Goal: Task Accomplishment & Management: Complete application form

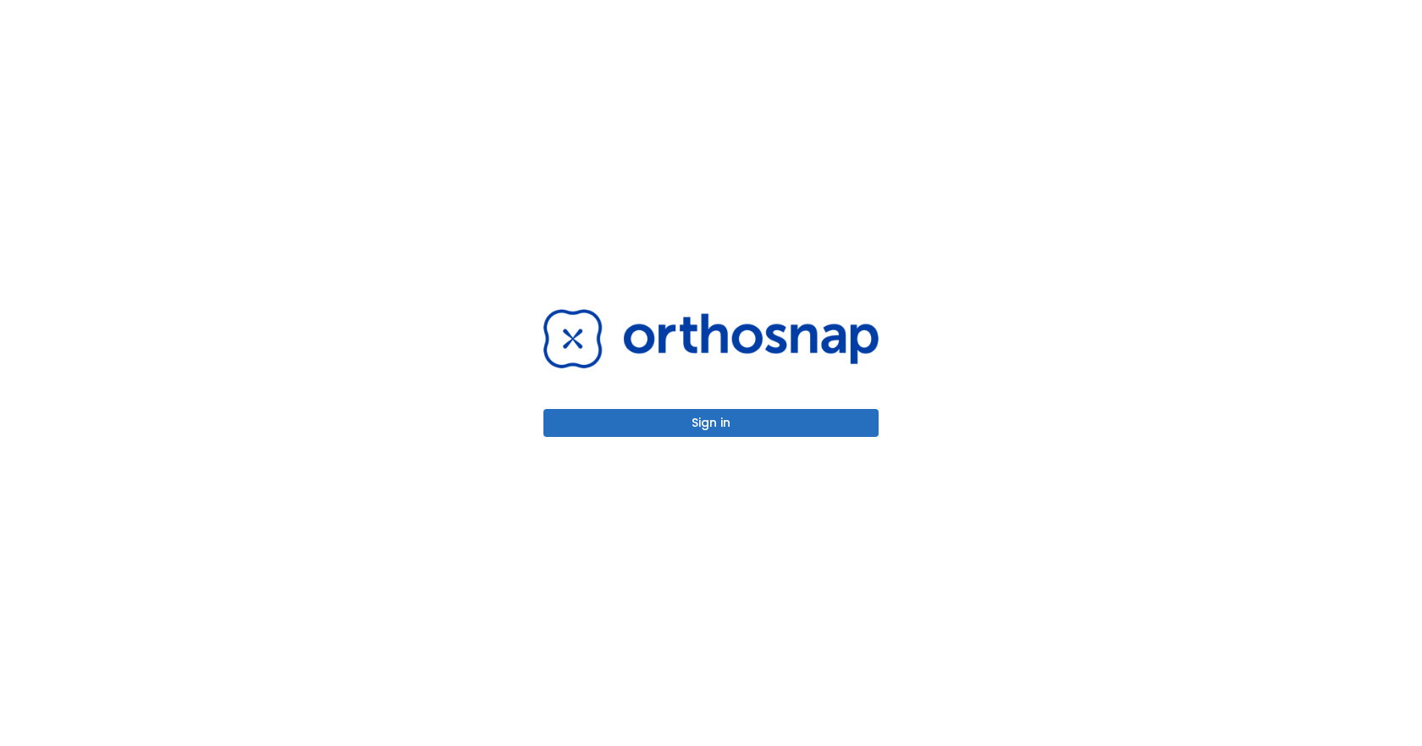
click at [710, 418] on button "Sign in" at bounding box center [710, 423] width 335 height 28
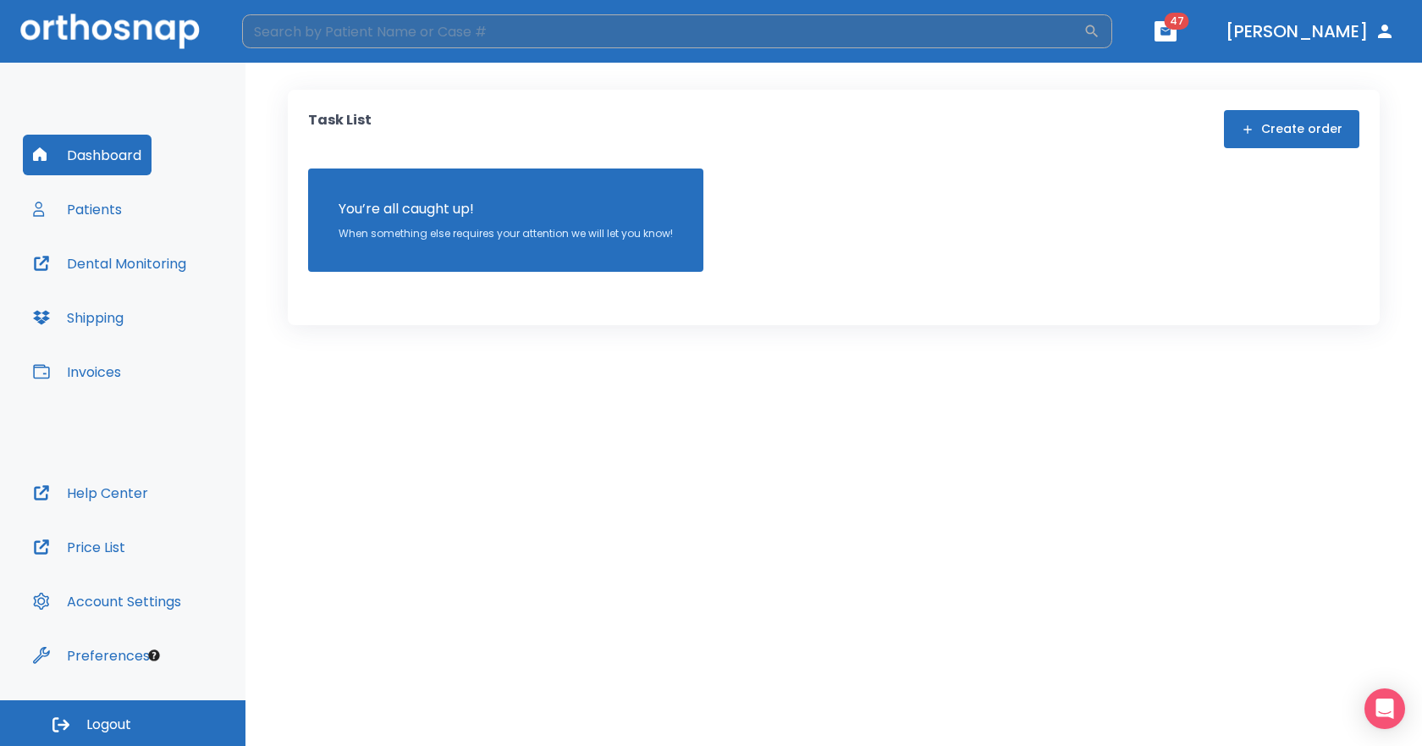
click at [352, 23] on input "search" at bounding box center [662, 31] width 841 height 34
type input "kare"
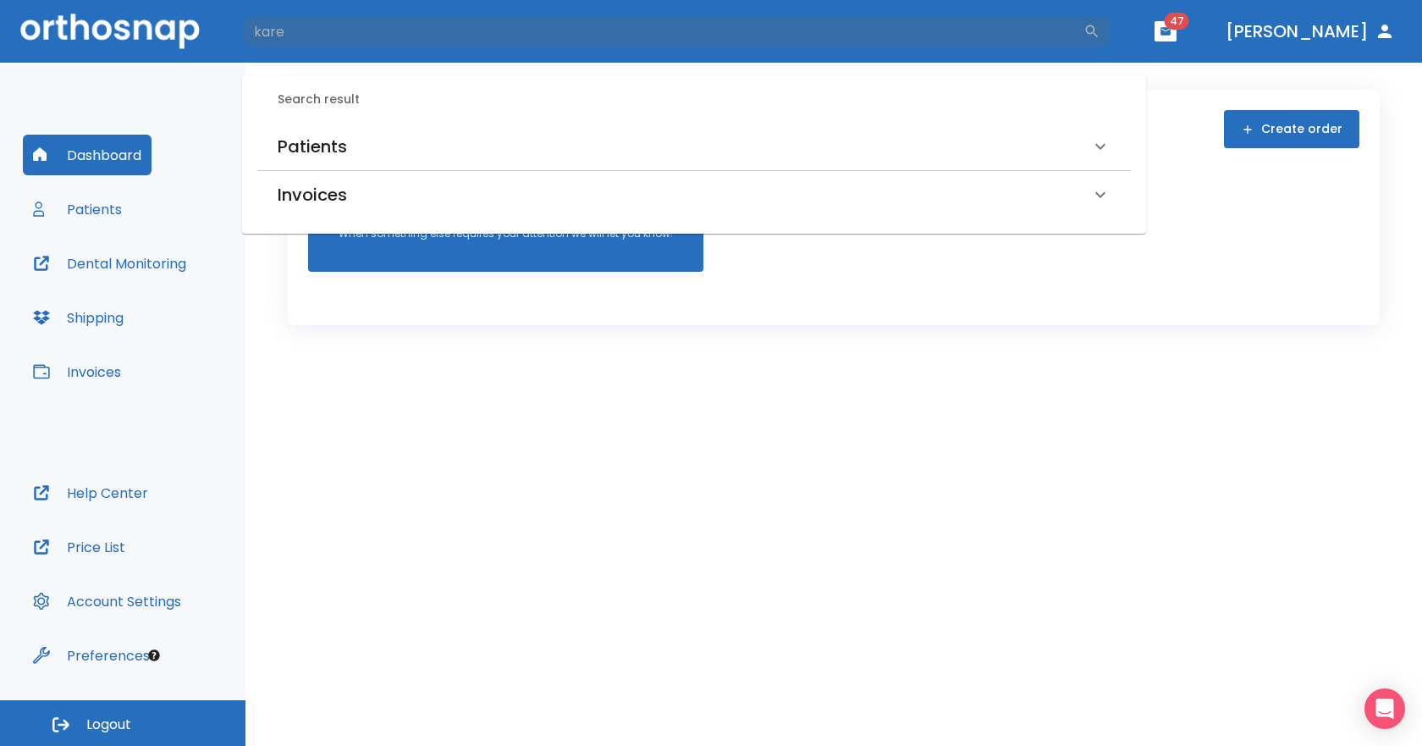
click at [318, 155] on h6 "Patients" at bounding box center [312, 146] width 69 height 27
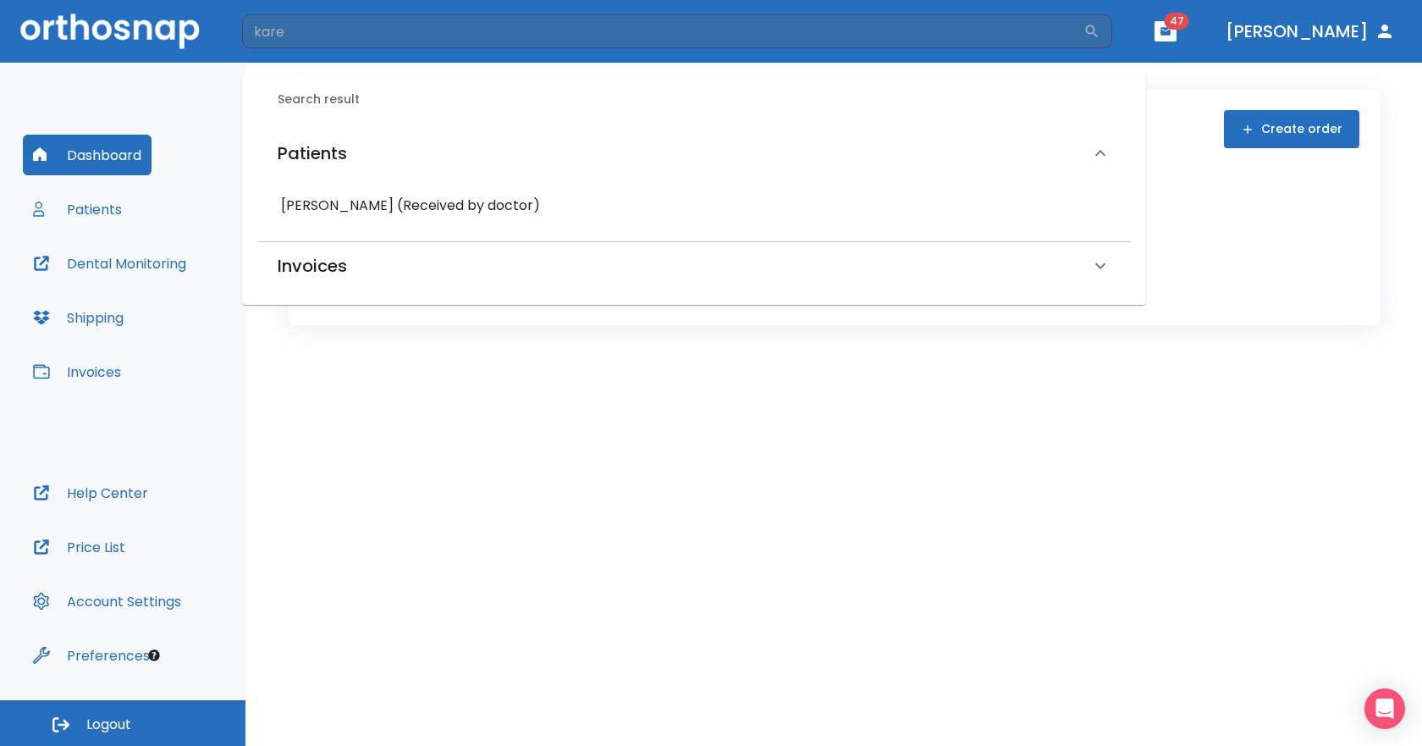
click at [310, 199] on h6 "[PERSON_NAME] (Received by doctor)" at bounding box center [694, 206] width 826 height 24
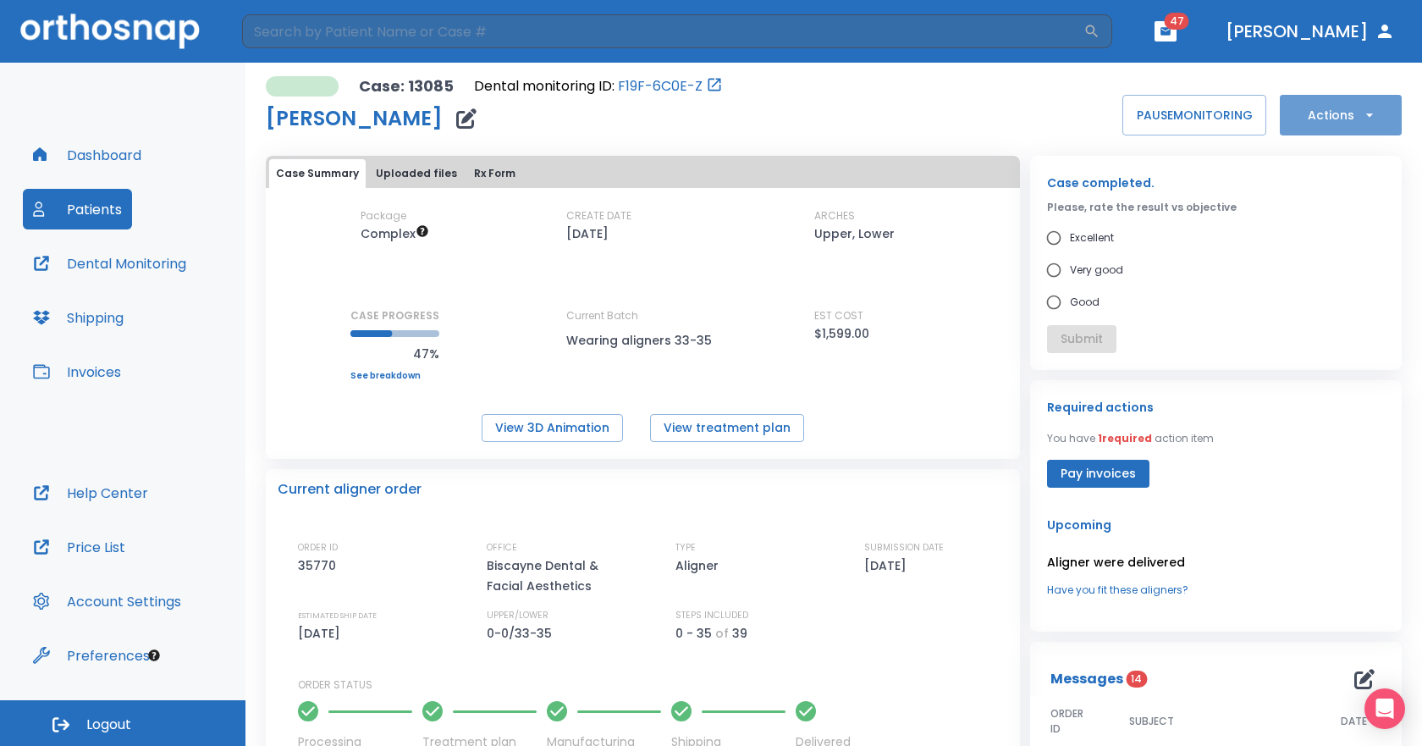
click at [1330, 113] on button "Actions" at bounding box center [1341, 115] width 122 height 41
click at [1298, 264] on li "Order Next Aligners" at bounding box center [1330, 248] width 123 height 42
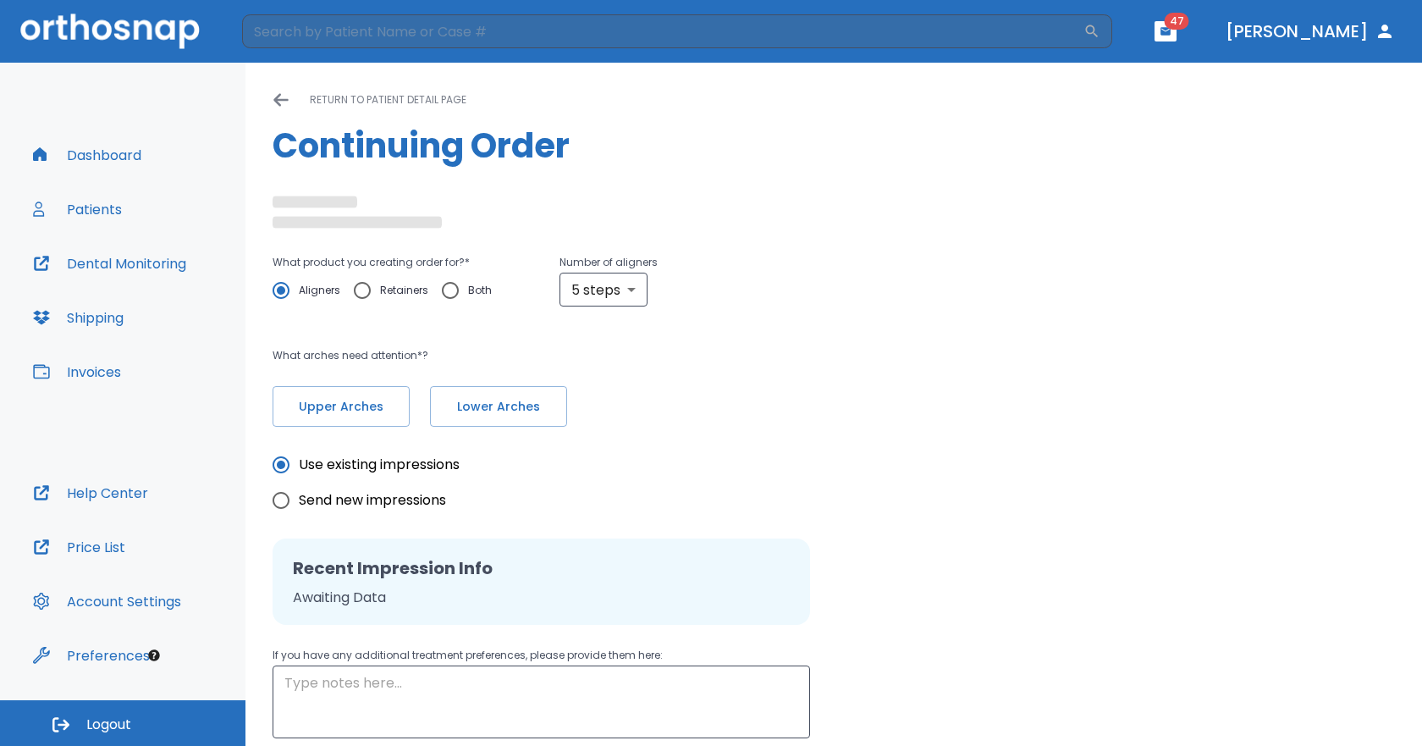
radio input "false"
radio input "true"
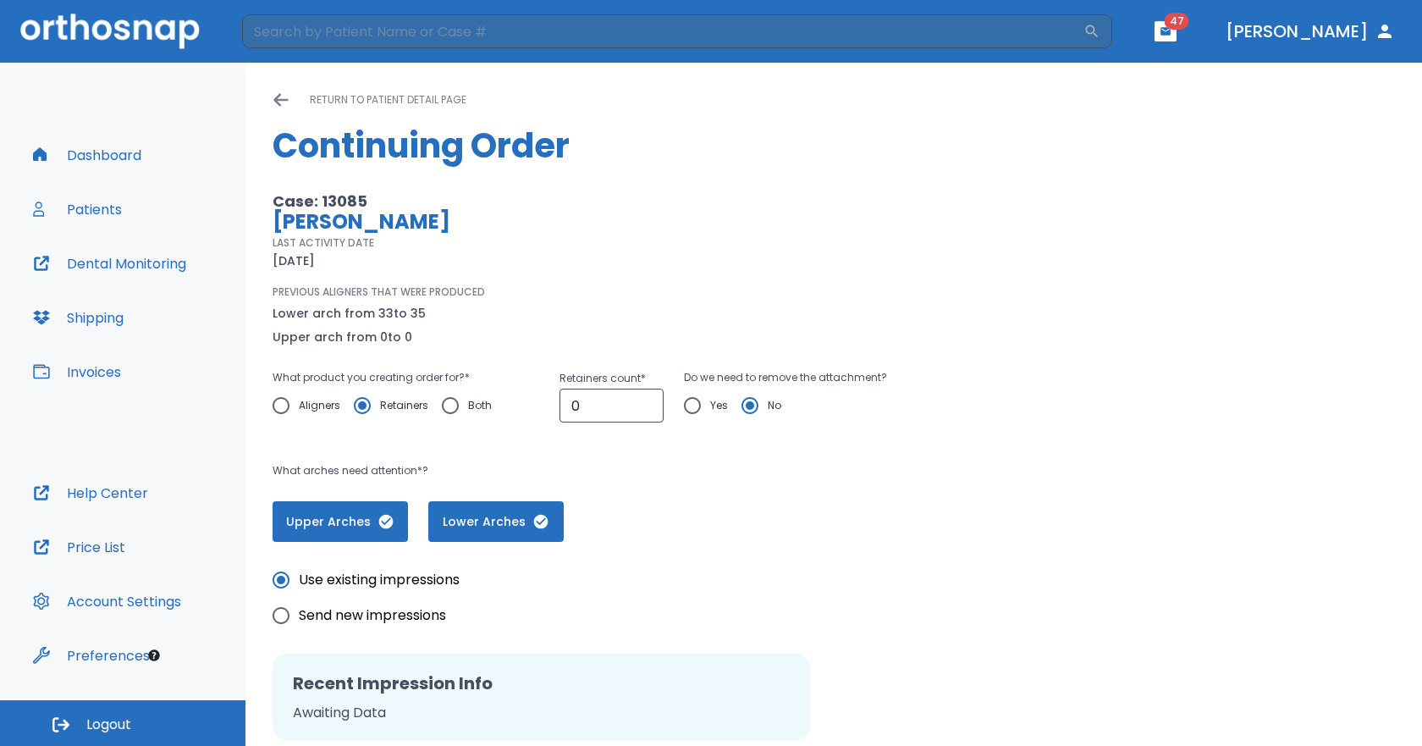
click at [273, 410] on input "Aligners" at bounding box center [281, 406] width 36 height 36
radio input "true"
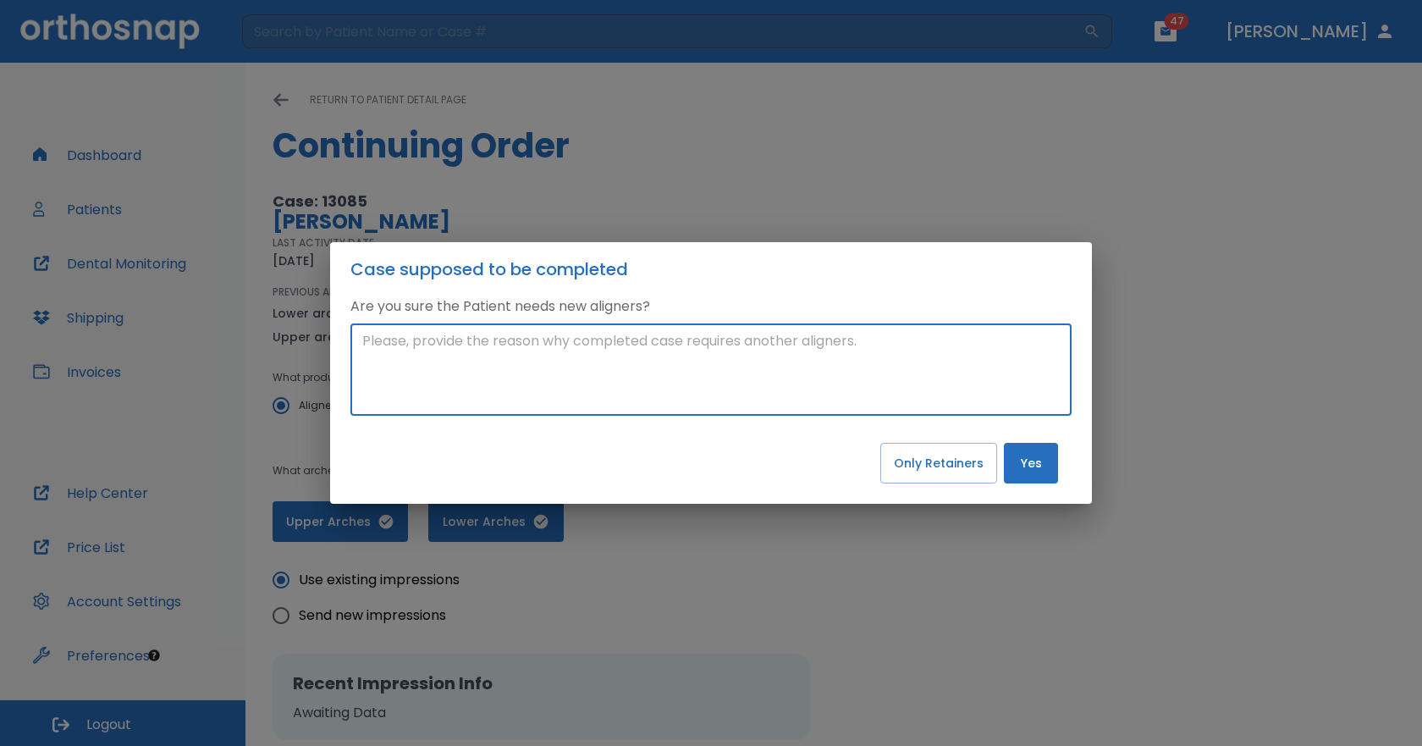
click at [896, 388] on textarea at bounding box center [710, 370] width 697 height 78
type textarea "Close bite on right side"
click at [1018, 471] on button "Yes" at bounding box center [1031, 463] width 54 height 41
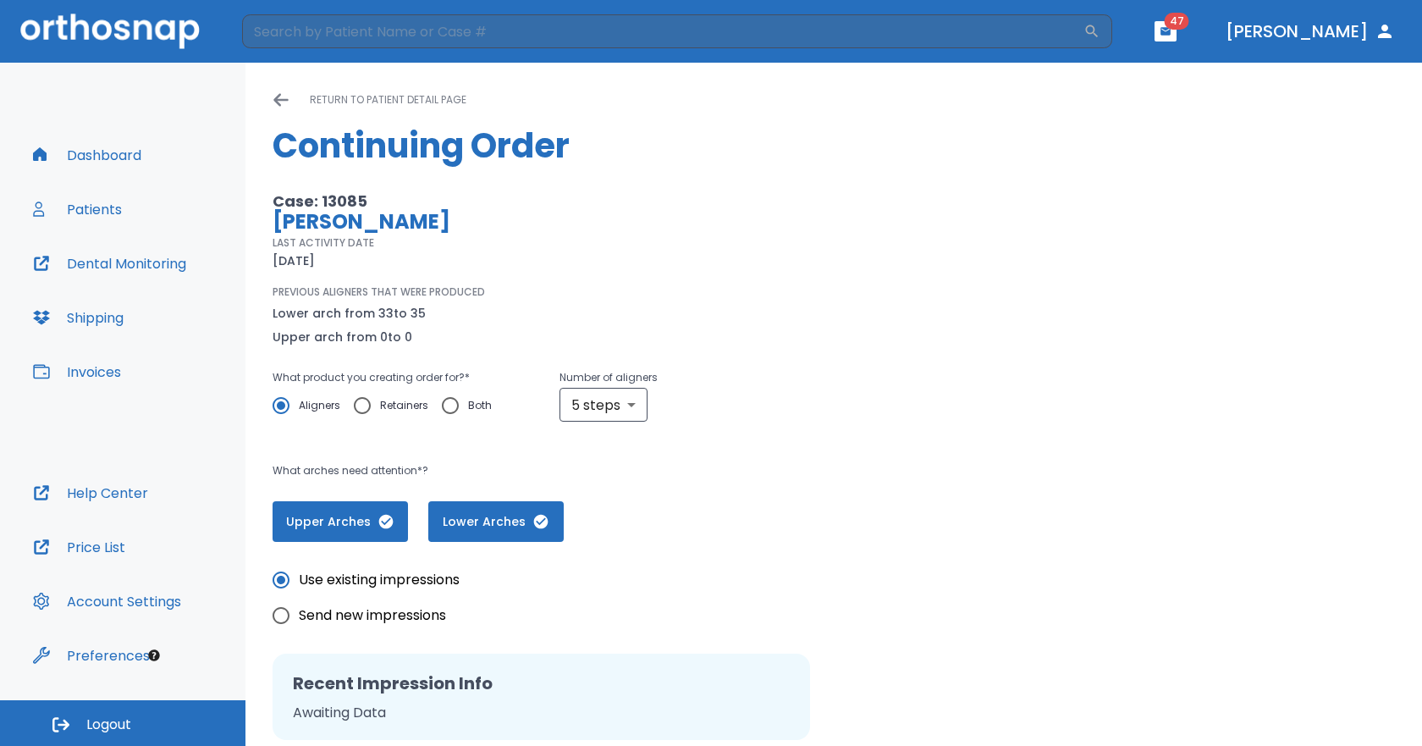
scroll to position [169, 0]
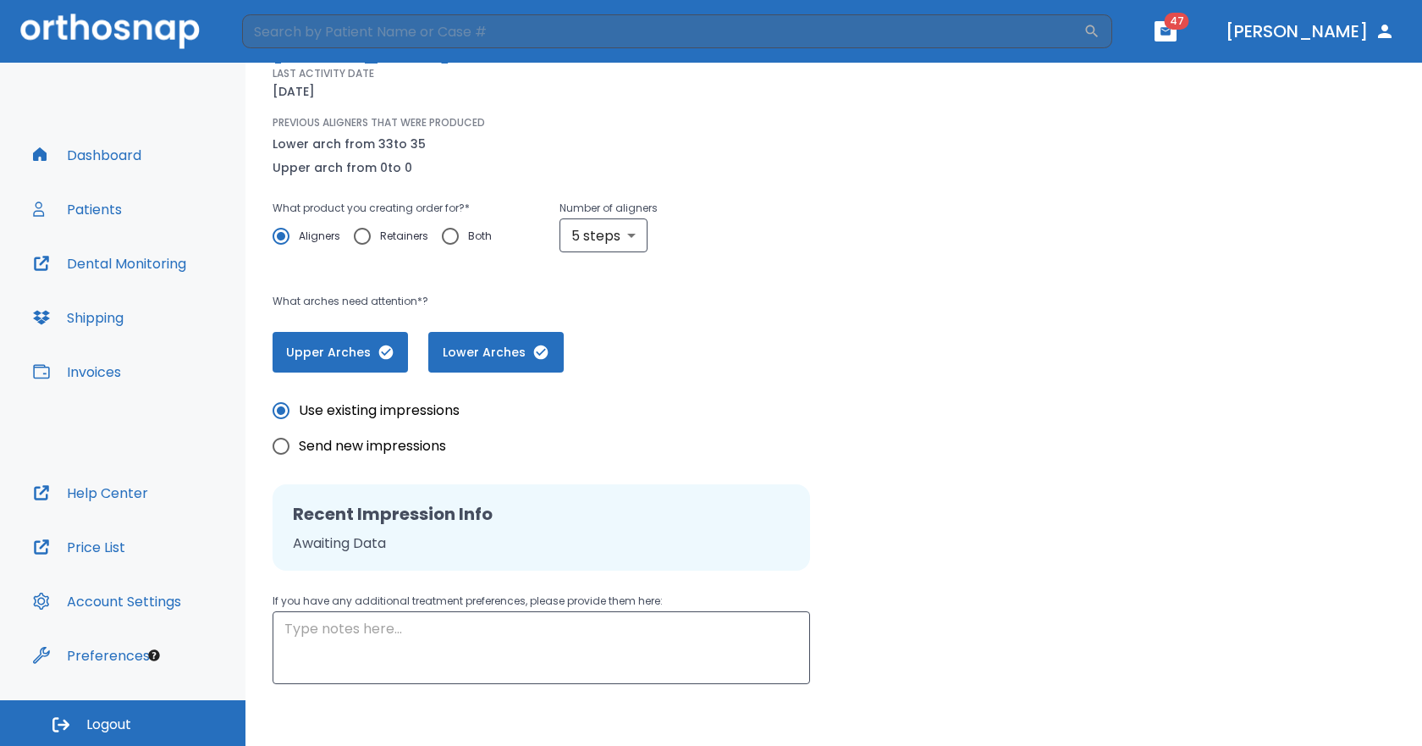
click at [336, 446] on span "Send new impressions" at bounding box center [372, 446] width 147 height 20
click at [299, 446] on input "Send new impressions" at bounding box center [281, 446] width 36 height 36
radio input "true"
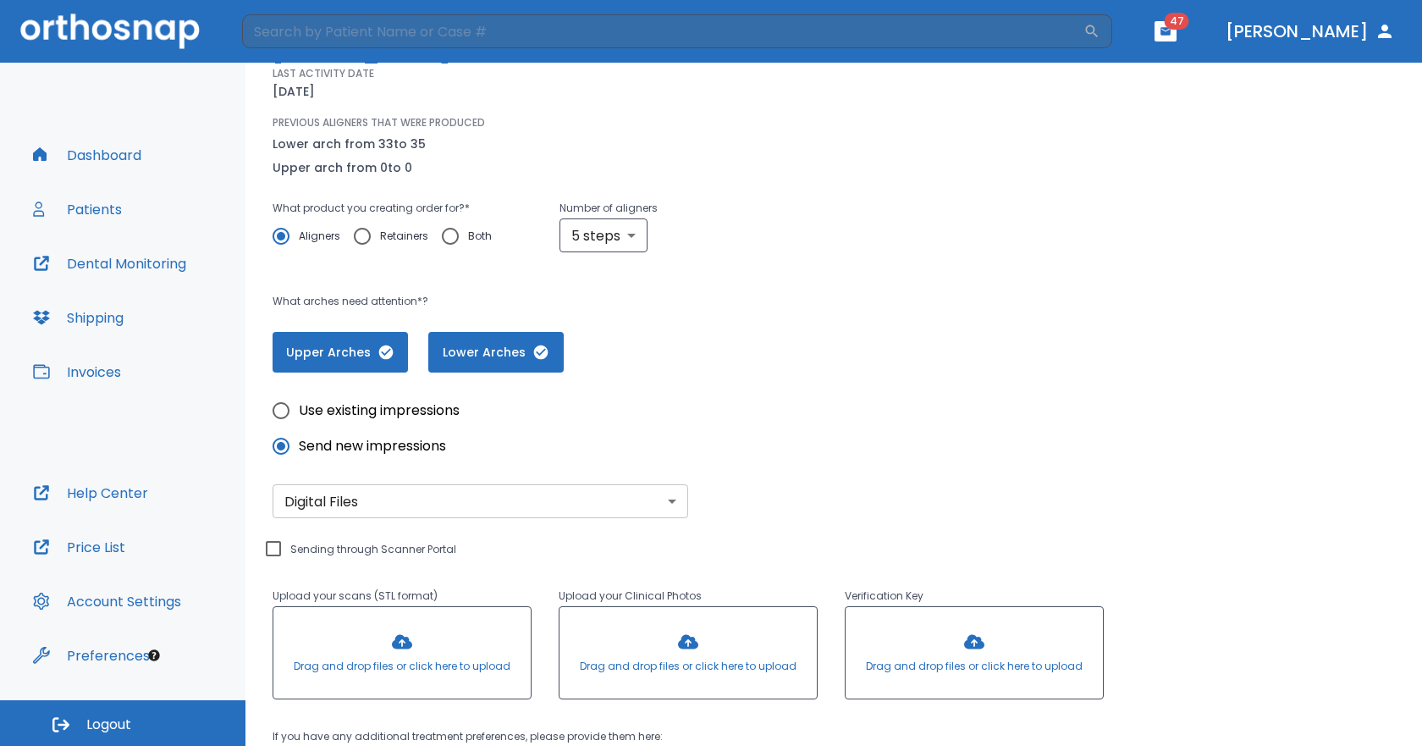
scroll to position [378, 0]
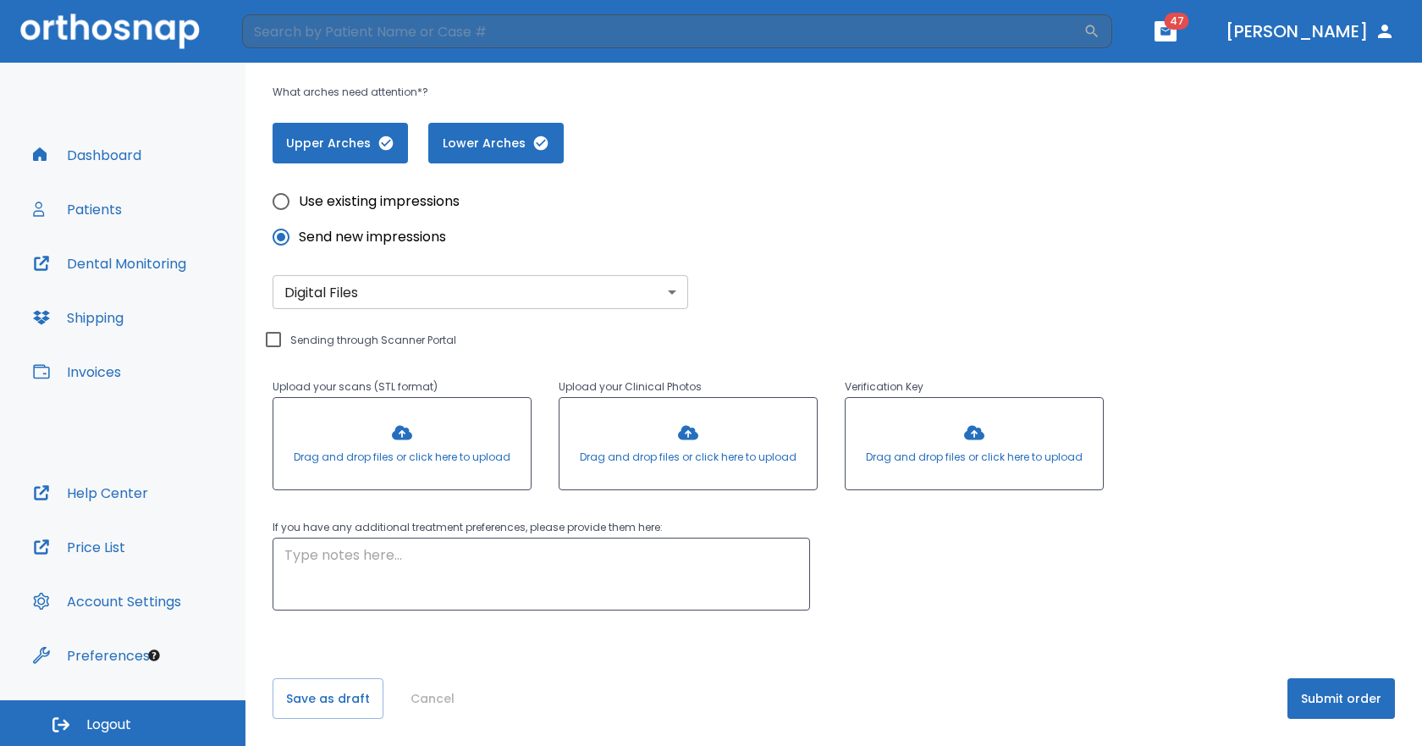
click at [278, 345] on input "Sending through Scanner Portal" at bounding box center [273, 339] width 20 height 20
checkbox input "true"
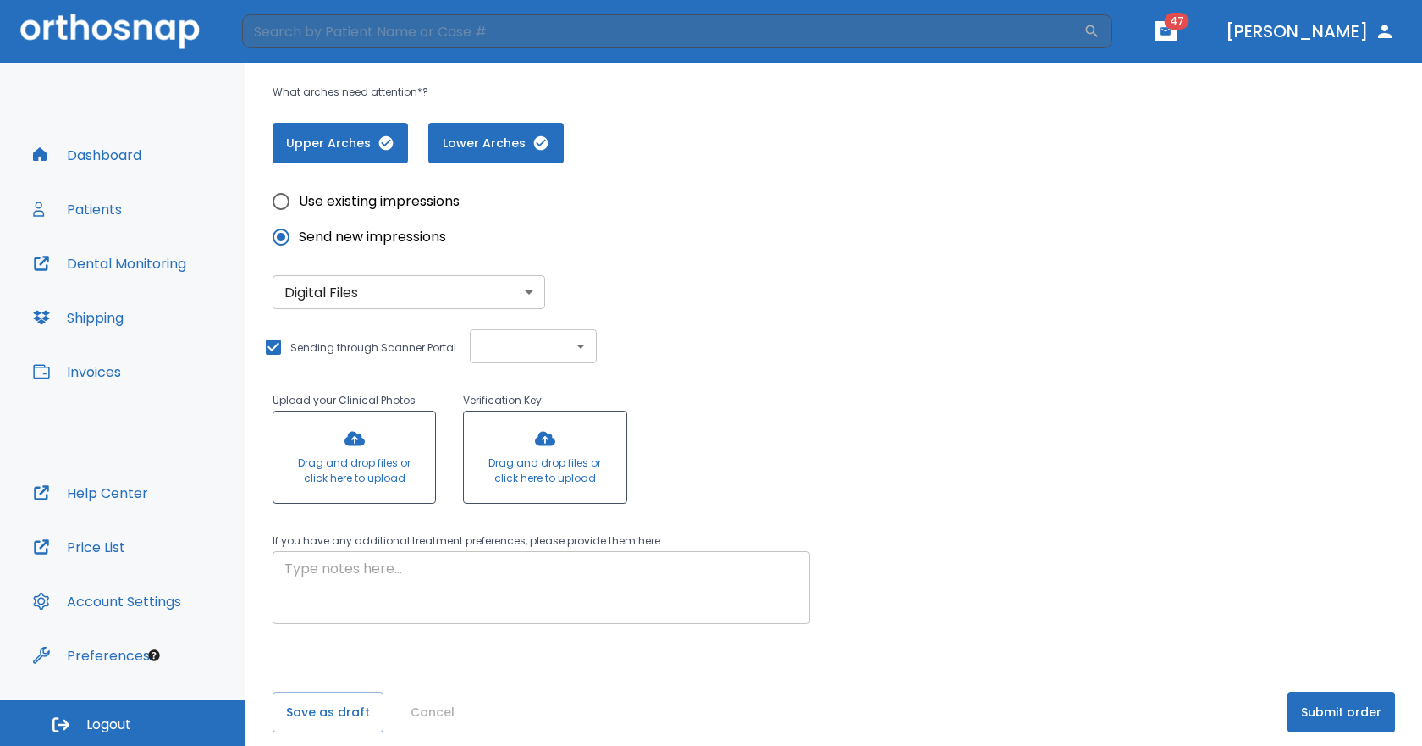
click at [554, 575] on textarea at bounding box center [541, 588] width 514 height 58
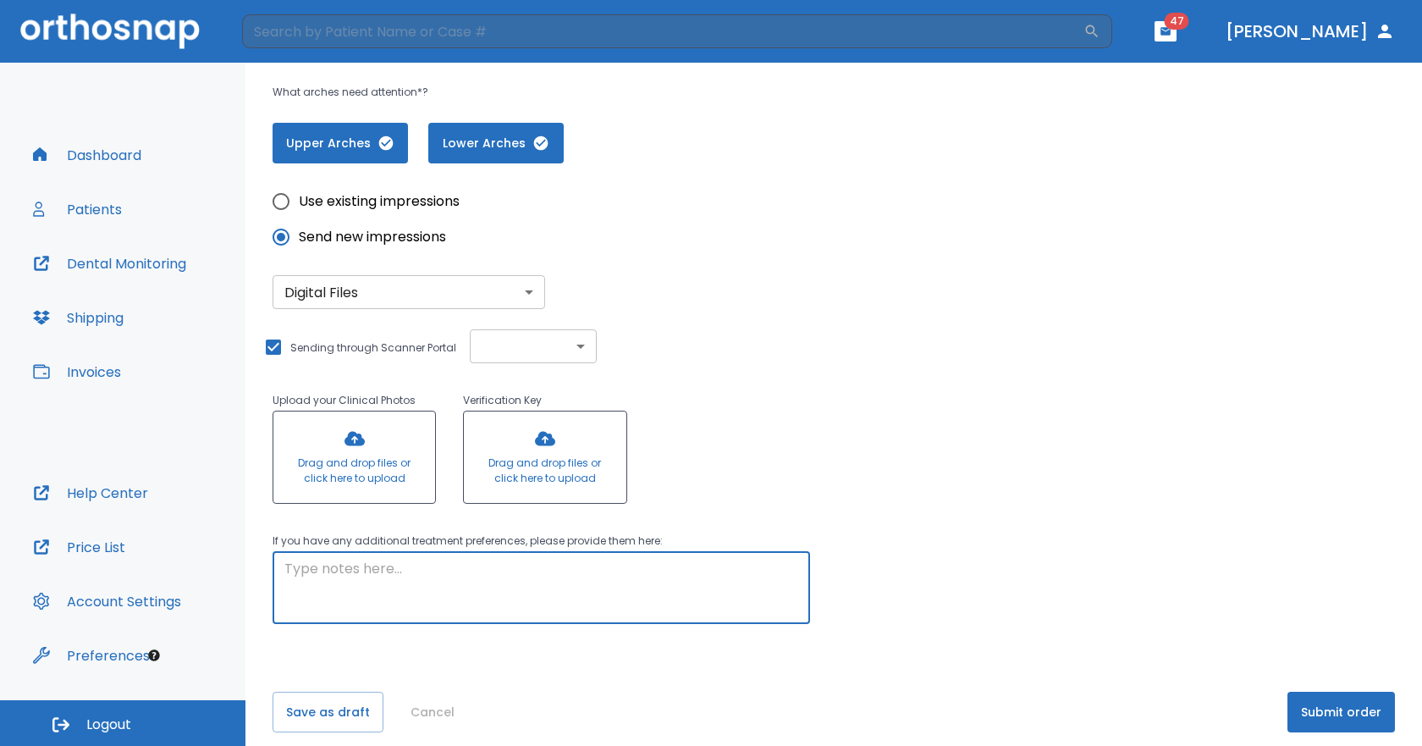
click at [1359, 698] on button "Submit order" at bounding box center [1340, 711] width 107 height 41
